Goal: Task Accomplishment & Management: Manage account settings

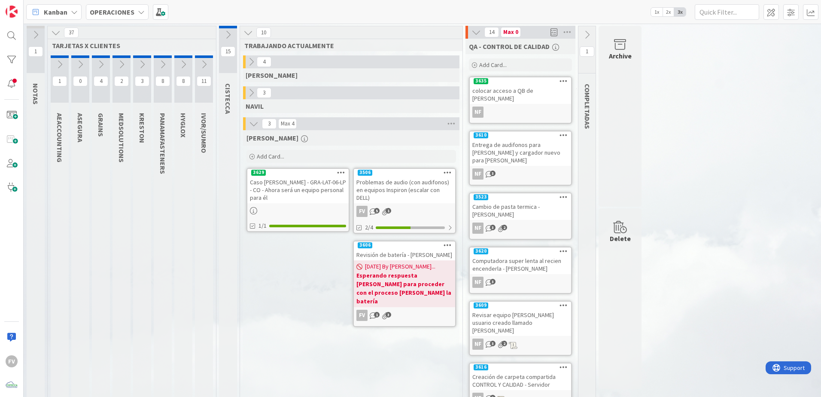
drag, startPoint x: 229, startPoint y: 262, endPoint x: 334, endPoint y: 338, distance: 129.9
click at [336, 337] on div "[PERSON_NAME] Add Card... 3506 Problemas de audio (con audifonos) en equipos In…" at bounding box center [351, 398] width 217 height 537
click at [346, 232] on div "[PERSON_NAME] Add Card... 3506 Problemas de audio (con audifonos) en equipos In…" at bounding box center [351, 398] width 217 height 537
click at [286, 191] on div "Caso [PERSON_NAME] - GRA-LAT-06-LP - CO - Ahora será un equipo personal para él" at bounding box center [297, 190] width 101 height 27
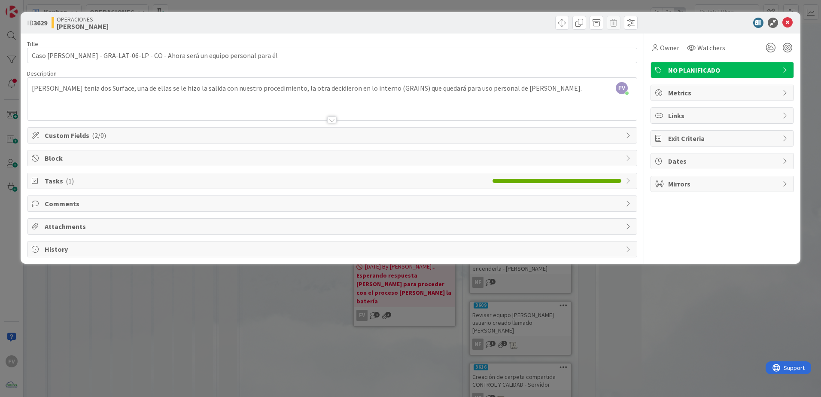
click at [266, 180] on span "Tasks ( 1 )" at bounding box center [267, 181] width 444 height 10
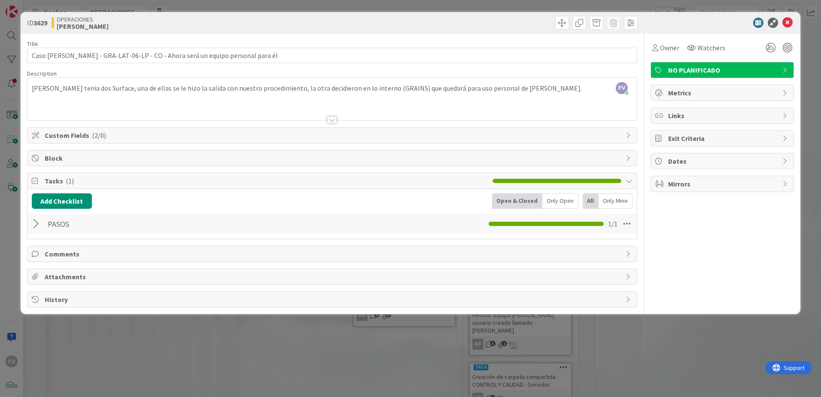
click at [39, 224] on div at bounding box center [37, 223] width 11 height 15
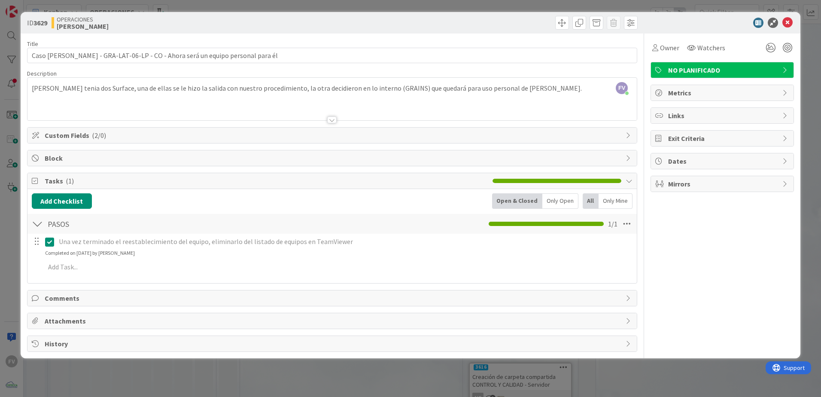
click at [52, 244] on icon at bounding box center [51, 242] width 13 height 10
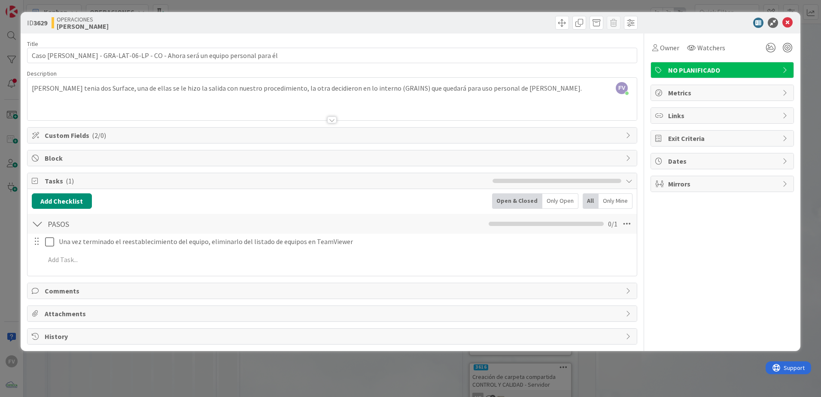
click at [17, 227] on div "ID 3629 OPERACIONES [PERSON_NAME] Title 75 / 128 Caso [PERSON_NAME] - GRA-LAT-0…" at bounding box center [410, 198] width 821 height 397
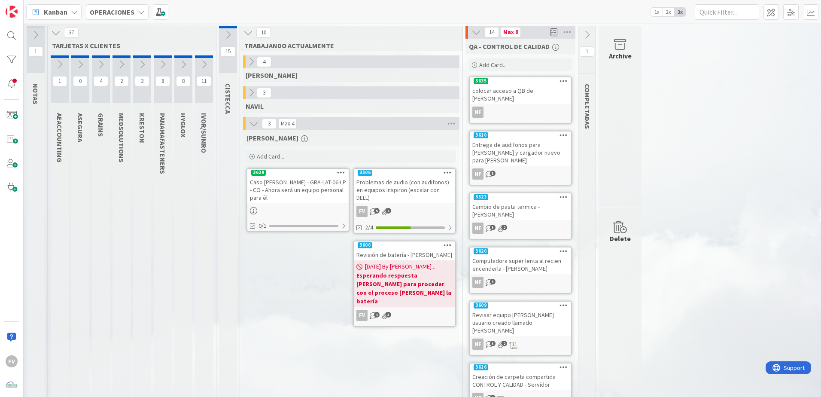
click at [303, 206] on div at bounding box center [297, 210] width 101 height 9
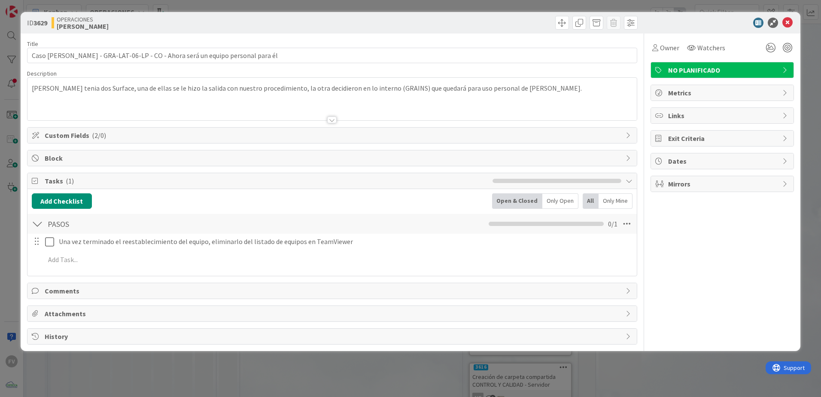
click at [813, 101] on div "ID 3629 OPERACIONES [PERSON_NAME] Title 75 / 128 Caso [PERSON_NAME]-LAT-06-LP -…" at bounding box center [410, 198] width 821 height 397
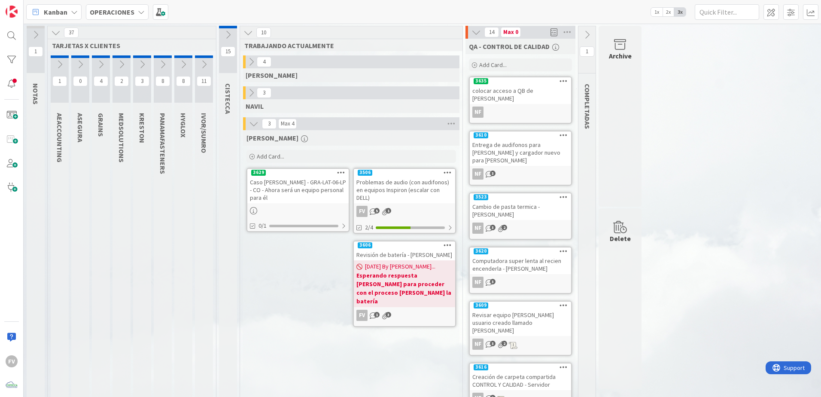
click at [207, 70] on button at bounding box center [204, 64] width 18 height 13
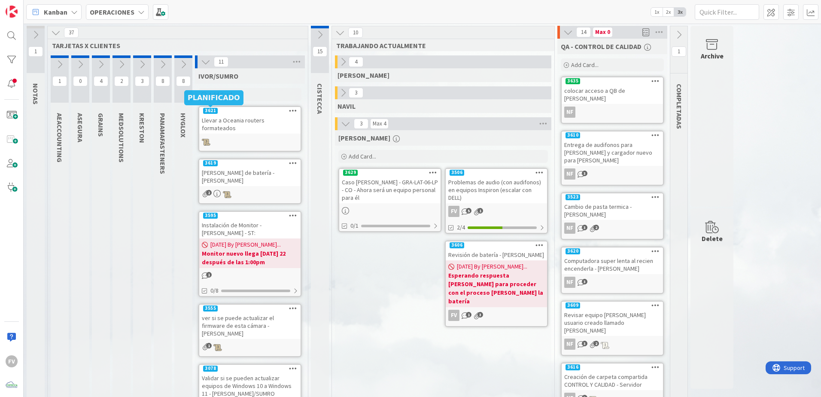
click at [199, 67] on div "11" at bounding box center [250, 61] width 110 height 13
click at [203, 63] on icon at bounding box center [205, 61] width 9 height 9
